Goal: Use online tool/utility: Use online tool/utility

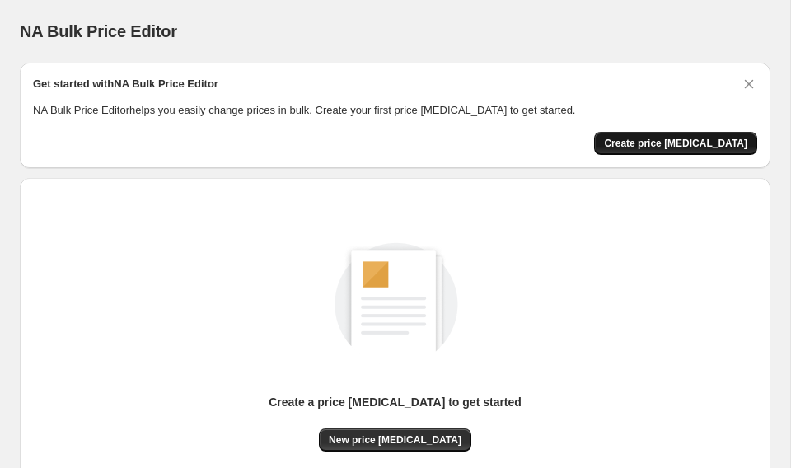
click at [698, 138] on span "Create price [MEDICAL_DATA]" at bounding box center [675, 143] width 143 height 13
